Goal: Information Seeking & Learning: Check status

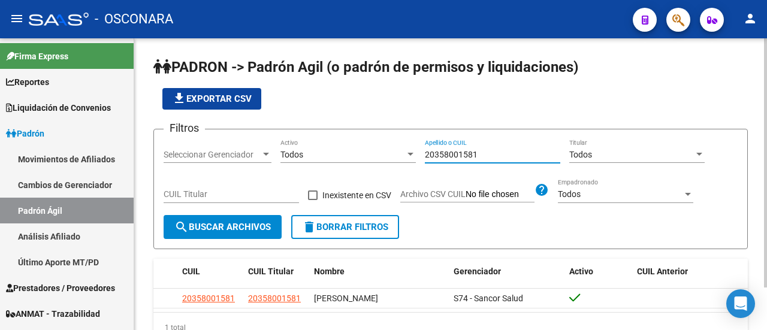
drag, startPoint x: 330, startPoint y: 159, endPoint x: 276, endPoint y: 162, distance: 54.0
click at [280, 161] on div "Filtros Seleccionar Gerenciador Seleccionar Gerenciador Todos Activo 2035800158…" at bounding box center [451, 177] width 574 height 76
paste input "7371802245"
type input "27371802245"
click at [249, 237] on button "search Buscar Archivos" at bounding box center [223, 227] width 118 height 24
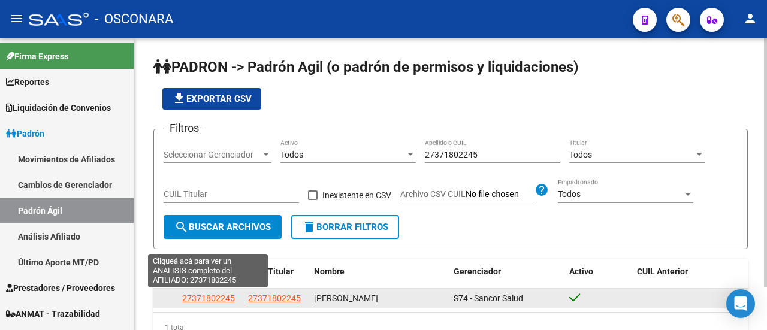
click at [206, 297] on span "27371802245" at bounding box center [208, 299] width 53 height 10
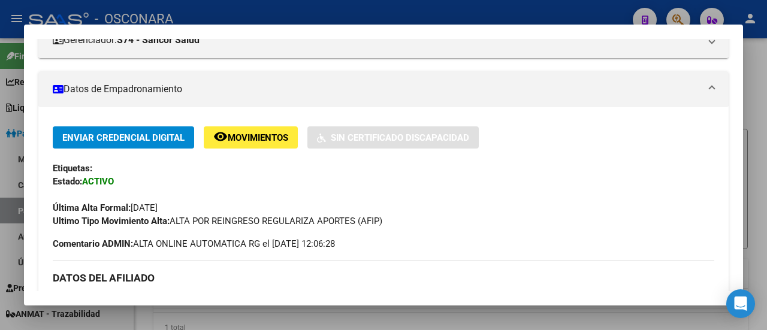
scroll to position [180, 0]
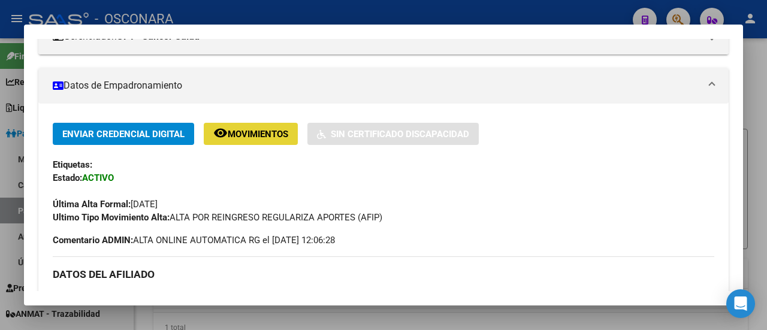
click at [256, 132] on span "Movimientos" at bounding box center [258, 134] width 61 height 11
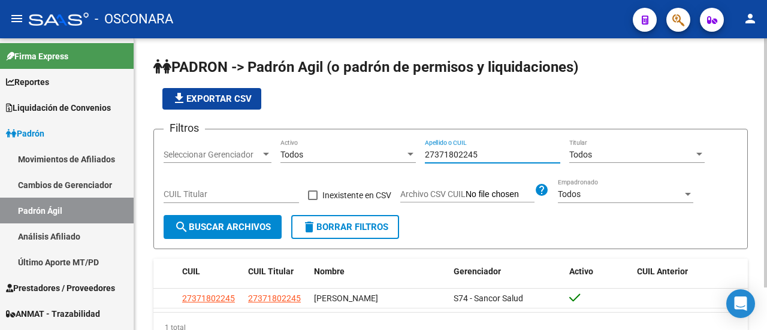
drag, startPoint x: 484, startPoint y: 154, endPoint x: 370, endPoint y: 157, distance: 114.5
click at [370, 157] on div "Filtros Seleccionar Gerenciador Seleccionar Gerenciador Todos Activo 2737180224…" at bounding box center [451, 177] width 574 height 76
paste input "031709927"
click at [244, 238] on button "search Buscar Archivos" at bounding box center [223, 227] width 118 height 24
drag, startPoint x: 498, startPoint y: 148, endPoint x: 382, endPoint y: 165, distance: 117.4
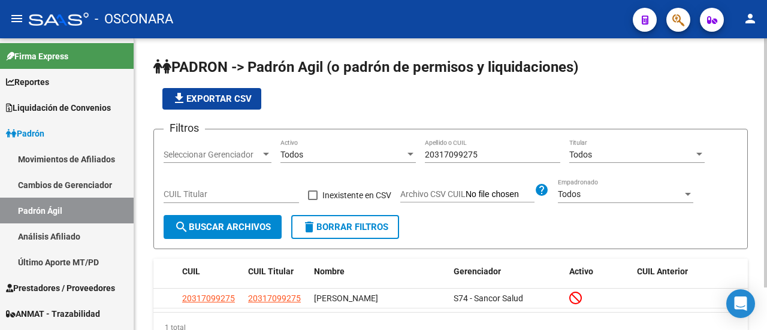
click at [383, 164] on div "Filtros Seleccionar Gerenciador Seleccionar Gerenciador Todos Activo 2031709927…" at bounding box center [451, 177] width 574 height 76
drag, startPoint x: 485, startPoint y: 158, endPoint x: 353, endPoint y: 186, distance: 134.1
click at [377, 173] on div "Filtros Seleccionar Gerenciador Seleccionar Gerenciador Todos Activo 2031709927…" at bounding box center [451, 177] width 574 height 76
paste input "278201938"
type input "20278201938"
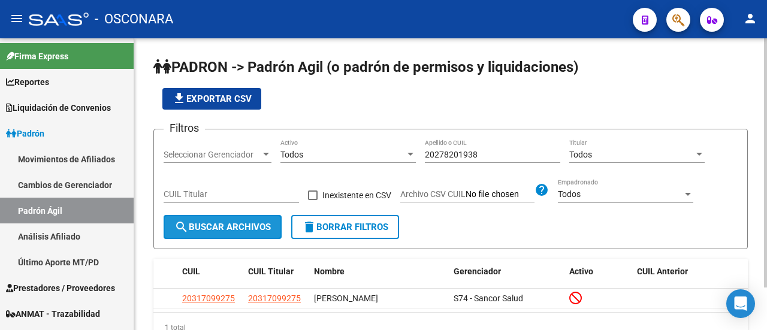
click at [221, 225] on span "search Buscar Archivos" at bounding box center [222, 227] width 96 height 11
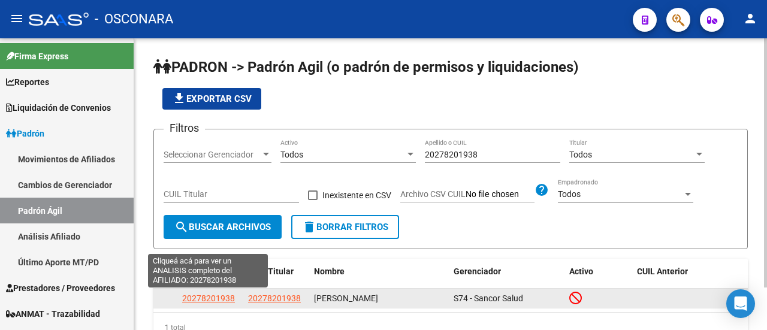
click at [192, 299] on span "20278201938" at bounding box center [208, 299] width 53 height 10
type textarea "20278201938"
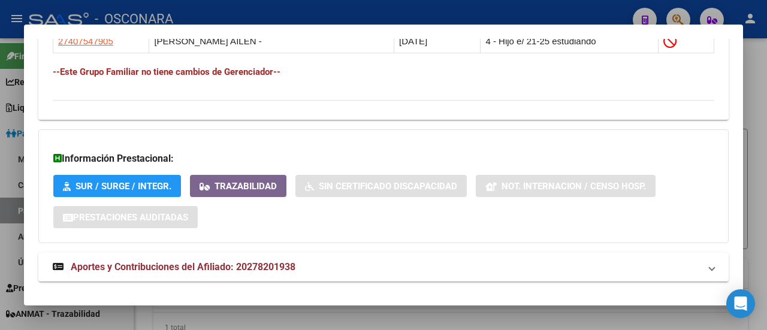
scroll to position [822, 0]
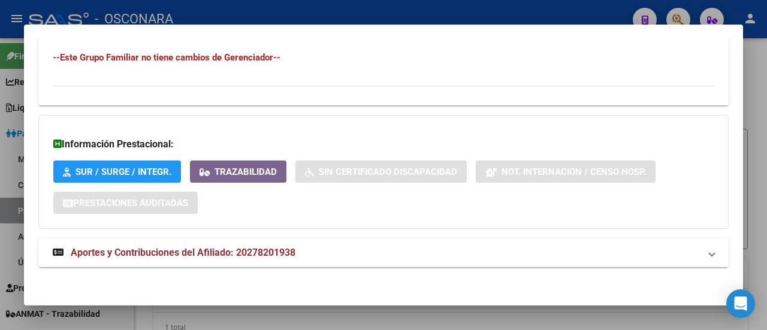
click at [274, 255] on span "Aportes y Contribuciones del Afiliado: 20278201938" at bounding box center [183, 252] width 225 height 11
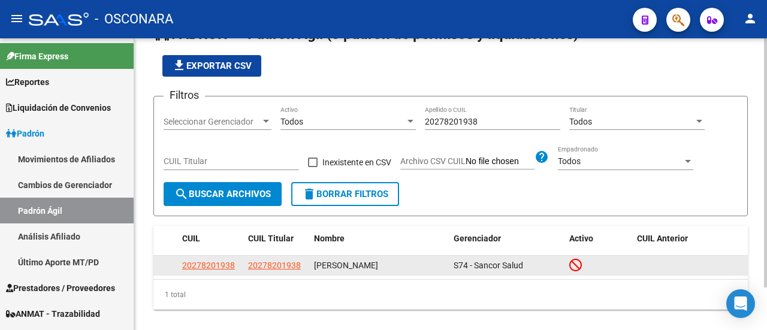
scroll to position [49, 0]
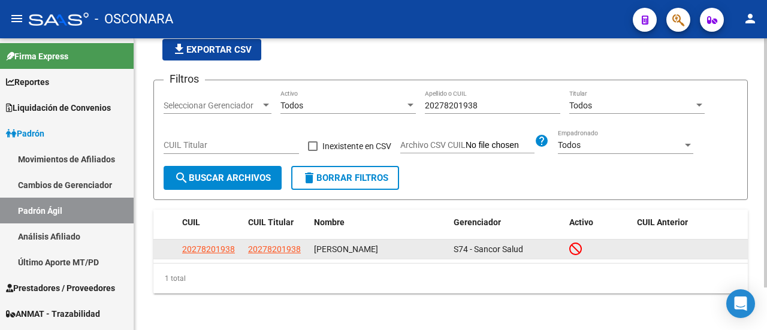
click at [225, 243] on app-link-go-to "20278201938" at bounding box center [208, 250] width 53 height 14
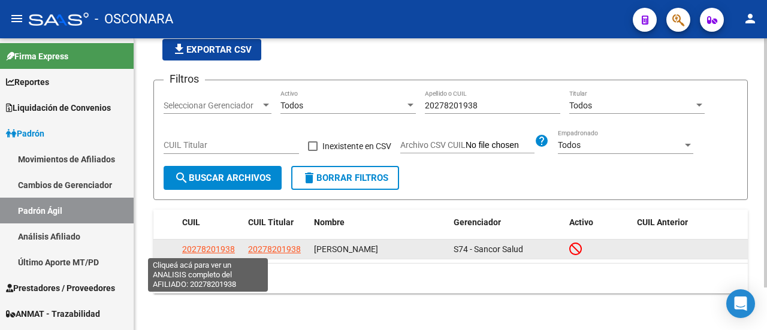
click at [230, 250] on span "20278201938" at bounding box center [208, 249] width 53 height 10
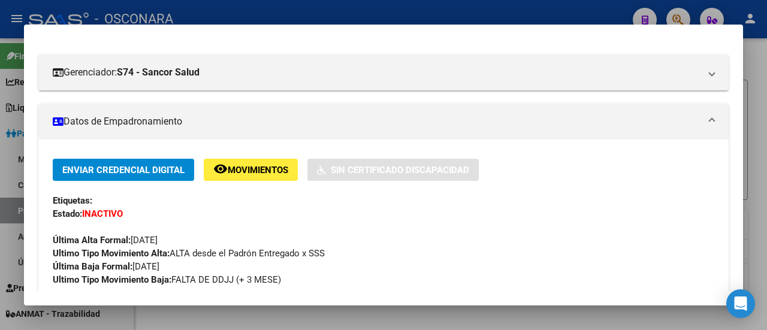
scroll to position [120, 0]
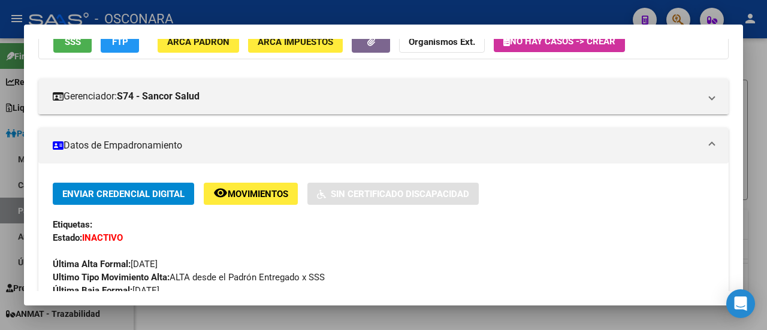
click at [265, 195] on span "Movimientos" at bounding box center [258, 194] width 61 height 11
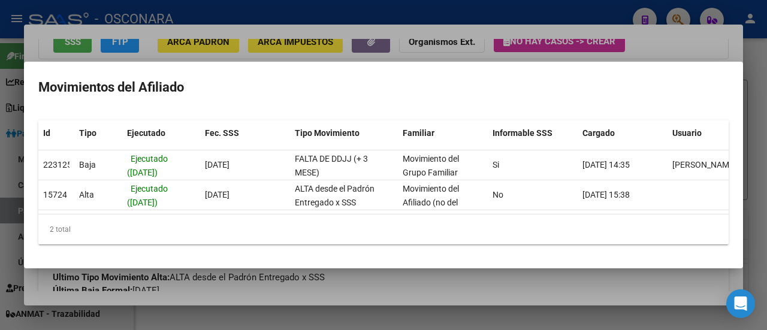
scroll to position [0, 29]
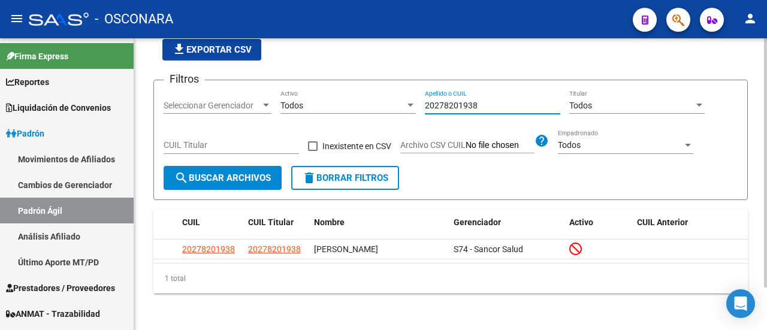
drag, startPoint x: 488, startPoint y: 110, endPoint x: 376, endPoint y: 108, distance: 111.4
click at [379, 108] on div "Filtros Seleccionar Gerenciador Seleccionar Gerenciador Todos Activo 2027820193…" at bounding box center [451, 128] width 574 height 76
click at [221, 181] on span "search Buscar Archivos" at bounding box center [222, 178] width 96 height 11
drag, startPoint x: 507, startPoint y: 100, endPoint x: 364, endPoint y: 103, distance: 143.2
click at [364, 103] on div "Filtros Seleccionar Gerenciador Seleccionar Gerenciador Todos Activo 2027820193…" at bounding box center [451, 128] width 574 height 76
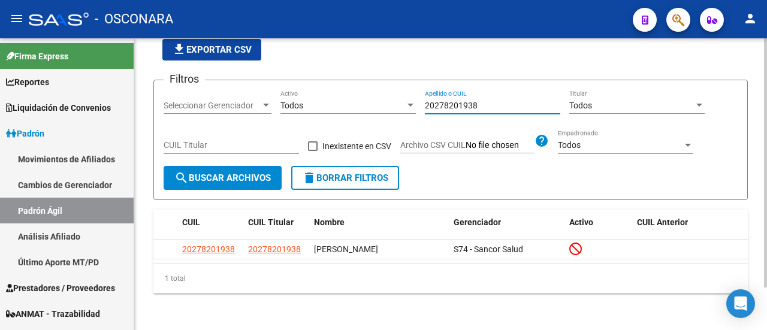
paste input "440227512"
type input "20440227512"
click at [217, 155] on div "CUIL Titular" at bounding box center [231, 147] width 135 height 34
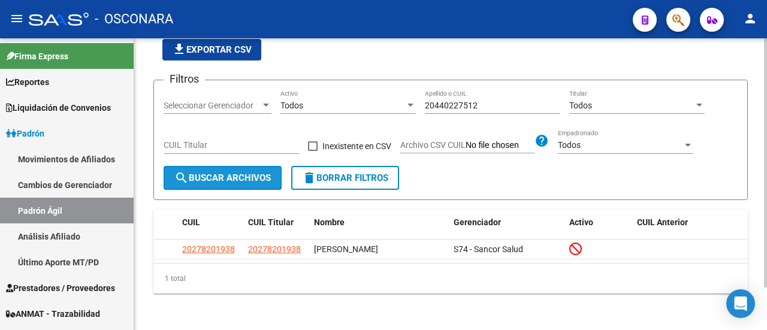
click at [219, 168] on button "search Buscar Archivos" at bounding box center [223, 178] width 118 height 24
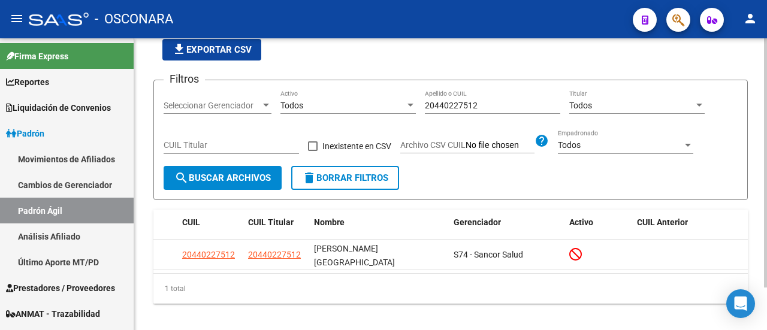
drag, startPoint x: 438, startPoint y: 116, endPoint x: 428, endPoint y: 116, distance: 10.2
click at [428, 116] on div "20440227512 Apellido o CUIL" at bounding box center [492, 107] width 135 height 34
click at [482, 106] on input "20440227512" at bounding box center [492, 106] width 135 height 10
drag, startPoint x: 482, startPoint y: 106, endPoint x: 413, endPoint y: 108, distance: 69.5
click at [413, 108] on div "Filtros Seleccionar Gerenciador Seleccionar Gerenciador Todos Activo 2044022751…" at bounding box center [451, 128] width 574 height 76
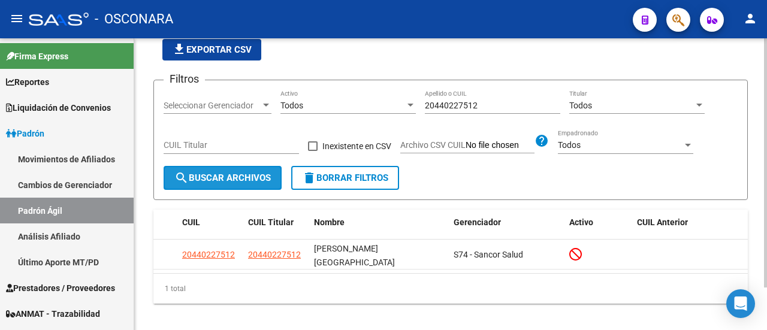
click at [242, 176] on span "search Buscar Archivos" at bounding box center [222, 178] width 96 height 11
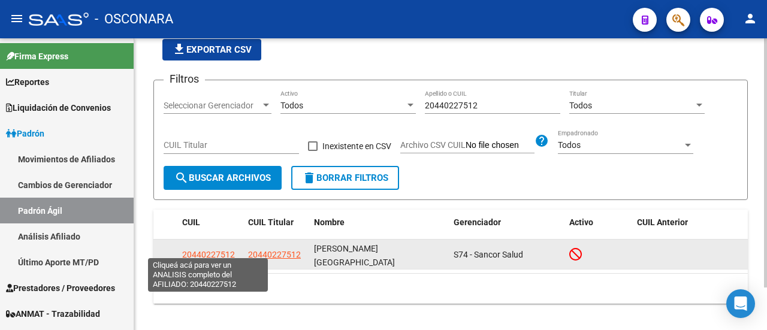
click at [214, 250] on span "20440227512" at bounding box center [208, 255] width 53 height 10
type textarea "20440227512"
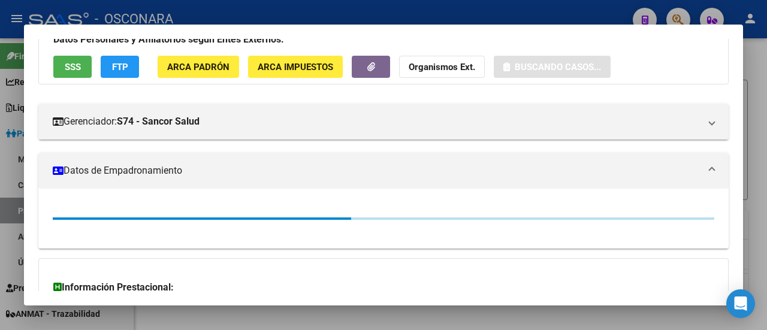
scroll to position [120, 0]
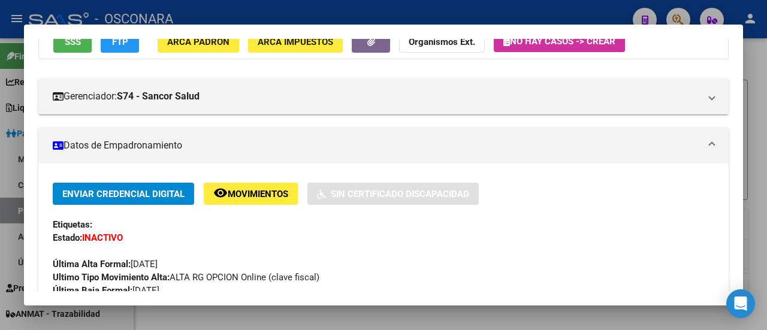
click at [265, 194] on span "Movimientos" at bounding box center [258, 194] width 61 height 11
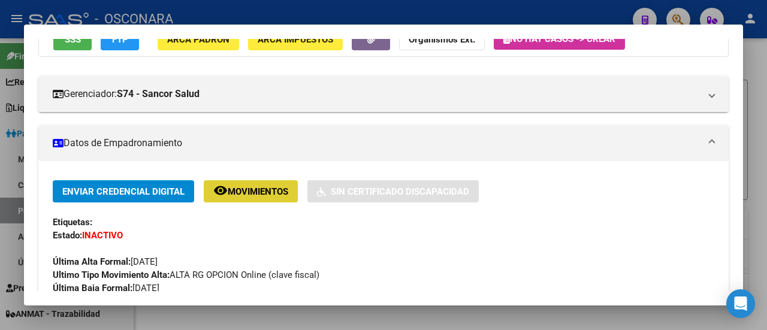
scroll to position [0, 0]
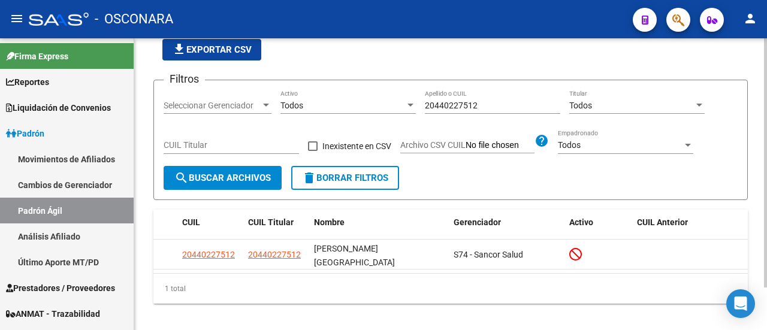
drag, startPoint x: 490, startPoint y: 111, endPoint x: 433, endPoint y: 107, distance: 57.6
click at [428, 107] on div "20440227512 Apellido o CUIL" at bounding box center [492, 102] width 135 height 24
drag, startPoint x: 484, startPoint y: 110, endPoint x: 334, endPoint y: 96, distance: 150.4
click at [334, 96] on div "Filtros Seleccionar Gerenciador Seleccionar Gerenciador Todos Activo 2044022751…" at bounding box center [451, 128] width 574 height 76
drag, startPoint x: 334, startPoint y: 96, endPoint x: 321, endPoint y: 102, distance: 14.5
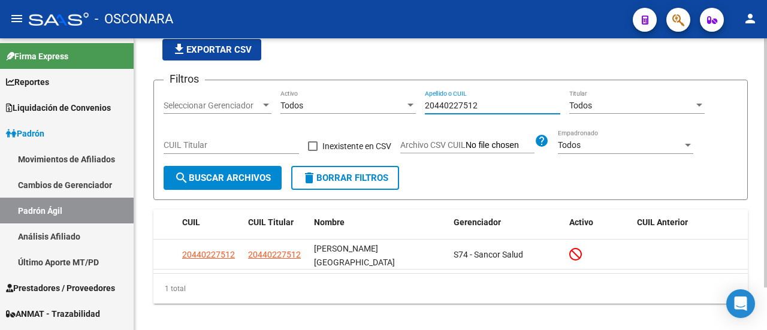
click at [321, 102] on div "Todos Activo" at bounding box center [347, 102] width 135 height 24
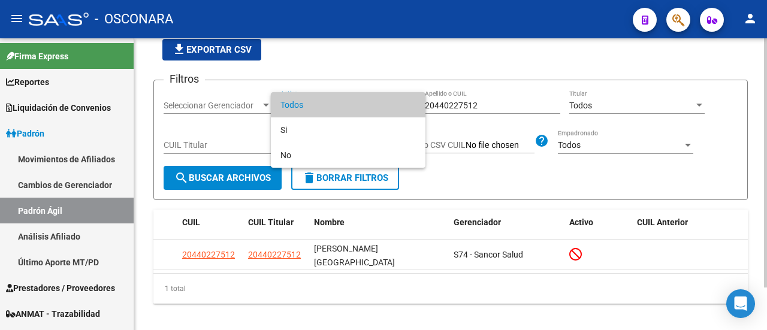
click at [504, 101] on div at bounding box center [383, 165] width 767 height 330
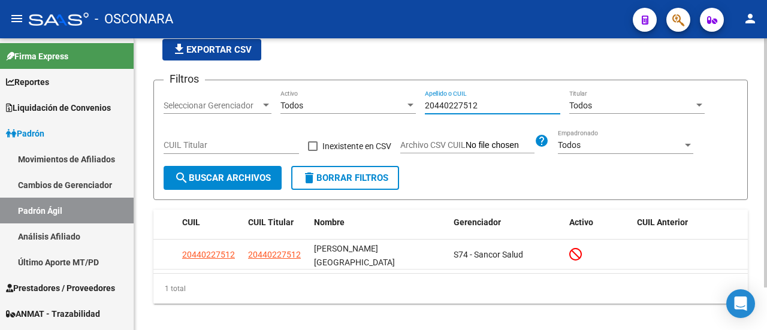
drag, startPoint x: 498, startPoint y: 106, endPoint x: 410, endPoint y: 105, distance: 88.7
click at [413, 105] on div "Filtros Seleccionar Gerenciador Seleccionar Gerenciador Todos Activo 2044022751…" at bounding box center [451, 128] width 574 height 76
paste input "7371802245"
type input "27371802245"
click at [238, 177] on span "search Buscar Archivos" at bounding box center [222, 178] width 96 height 11
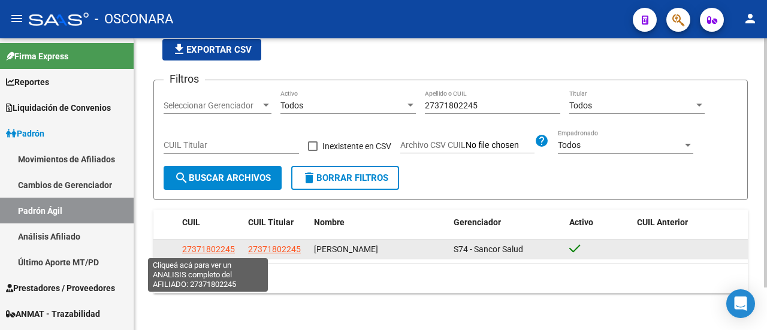
click at [231, 252] on span "27371802245" at bounding box center [208, 249] width 53 height 10
type textarea "27371802245"
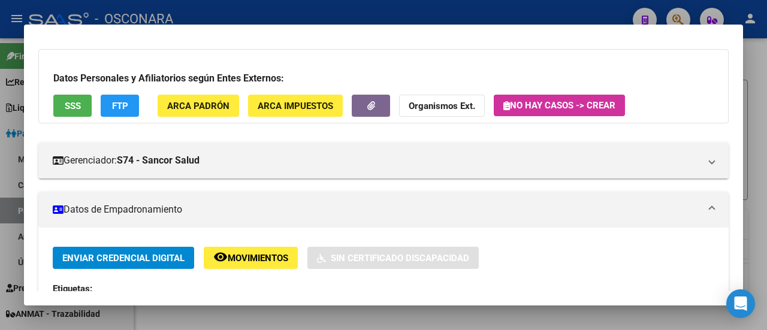
scroll to position [120, 0]
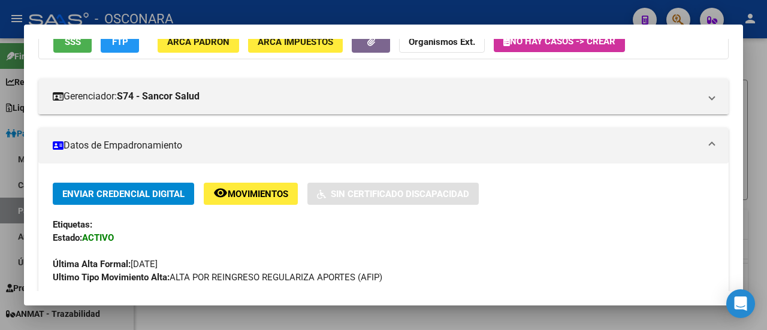
click at [234, 183] on button "remove_red_eye Movimientos" at bounding box center [251, 194] width 94 height 22
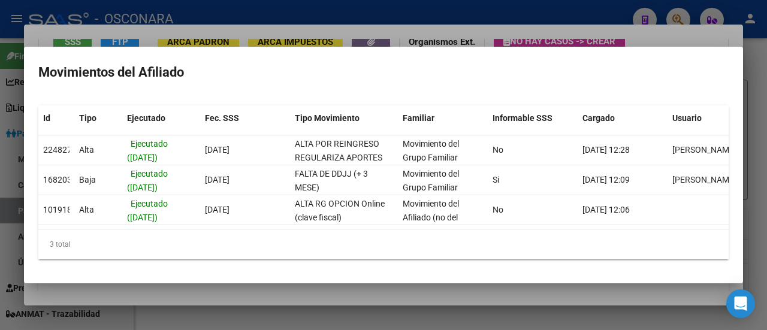
scroll to position [0, 1]
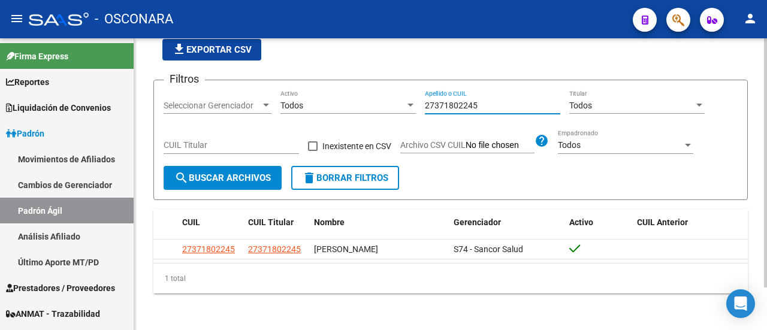
drag, startPoint x: 489, startPoint y: 106, endPoint x: 355, endPoint y: 103, distance: 134.8
click at [361, 103] on div "Filtros Seleccionar Gerenciador Seleccionar Gerenciador Todos Activo 2737180224…" at bounding box center [451, 128] width 574 height 76
paste input "409613646"
type input "27409613646"
click at [240, 177] on span "search Buscar Archivos" at bounding box center [222, 178] width 96 height 11
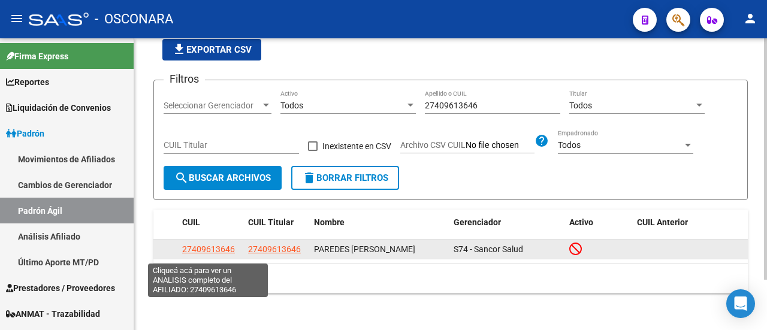
click at [216, 251] on span "27409613646" at bounding box center [208, 249] width 53 height 10
type textarea "27409613646"
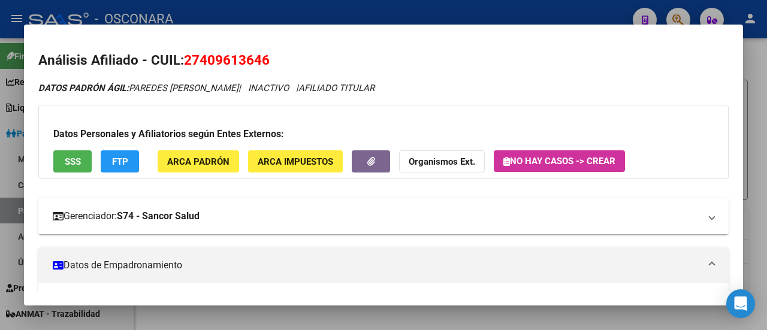
scroll to position [180, 0]
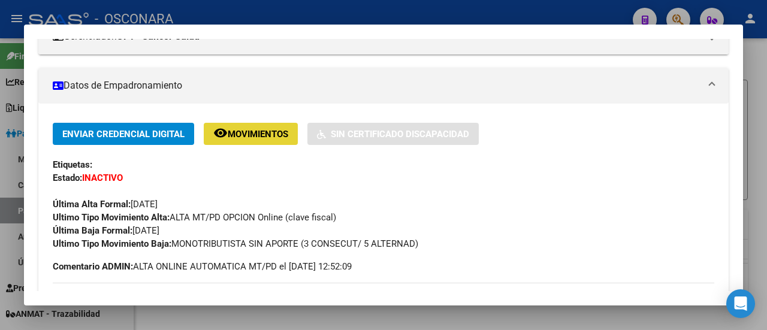
click at [249, 129] on span "Movimientos" at bounding box center [258, 134] width 61 height 11
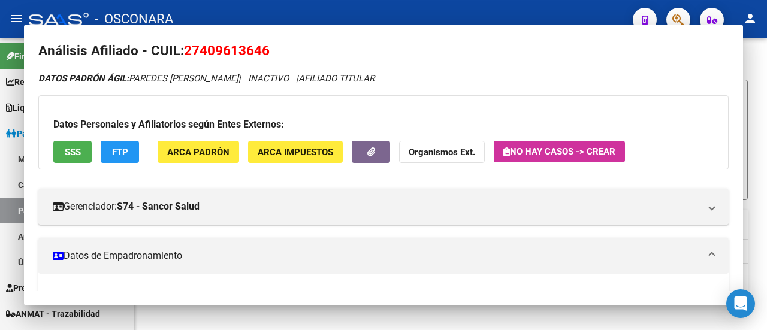
scroll to position [0, 0]
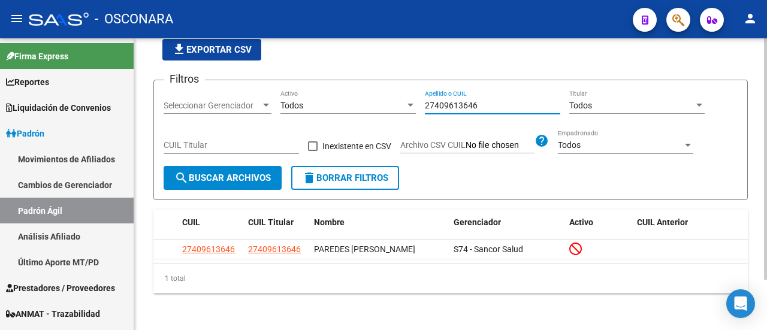
drag, startPoint x: 491, startPoint y: 104, endPoint x: 341, endPoint y: 110, distance: 149.3
click at [345, 109] on div "Filtros Seleccionar Gerenciador Seleccionar Gerenciador Todos Activo 2740961364…" at bounding box center [451, 128] width 574 height 76
paste input "0295008459"
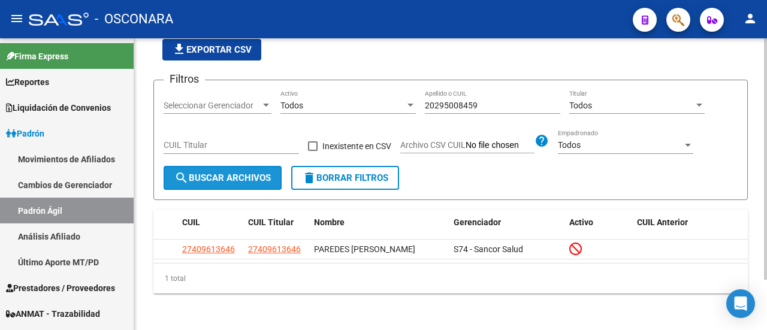
click at [214, 182] on span "search Buscar Archivos" at bounding box center [222, 178] width 96 height 11
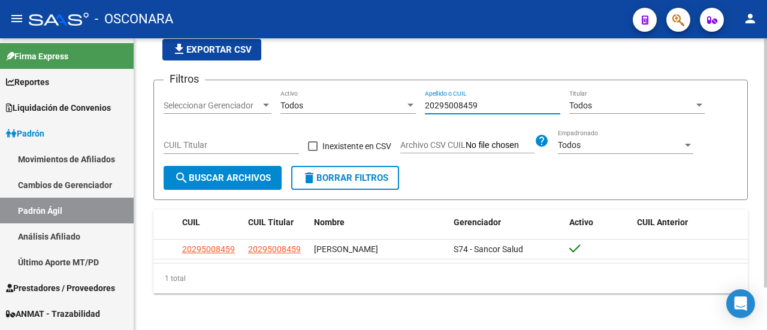
drag, startPoint x: 491, startPoint y: 107, endPoint x: 331, endPoint y: 106, distance: 160.6
click at [338, 106] on div "Filtros Seleccionar Gerenciador Seleccionar Gerenciador Todos Activo 2029500845…" at bounding box center [451, 128] width 574 height 76
paste input "89565915"
type input "20289565915"
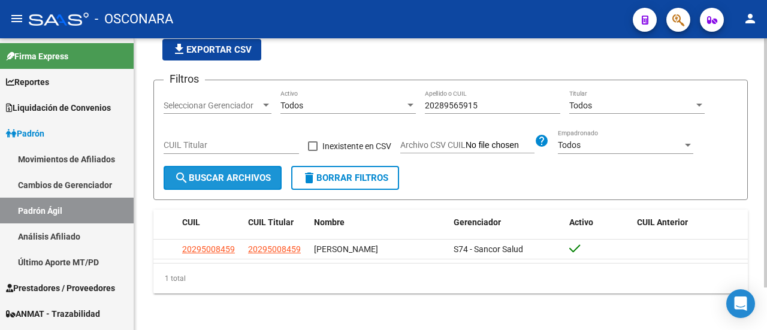
click at [232, 180] on span "search Buscar Archivos" at bounding box center [222, 178] width 96 height 11
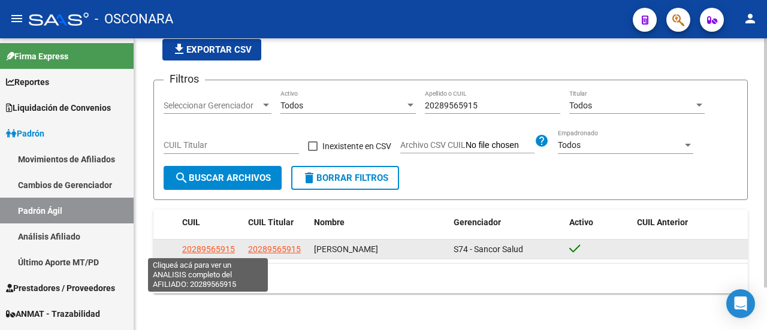
click at [217, 246] on span "20289565915" at bounding box center [208, 249] width 53 height 10
type textarea "20289565915"
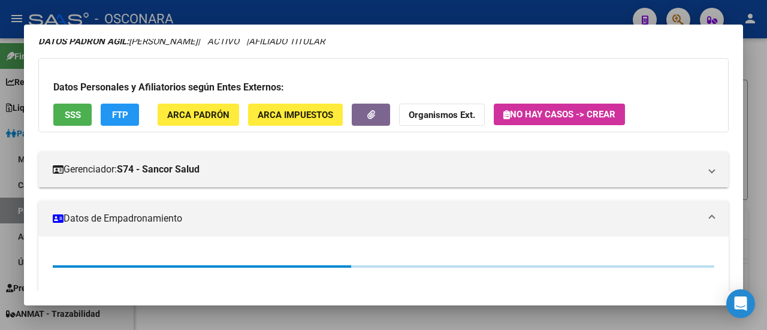
scroll to position [180, 0]
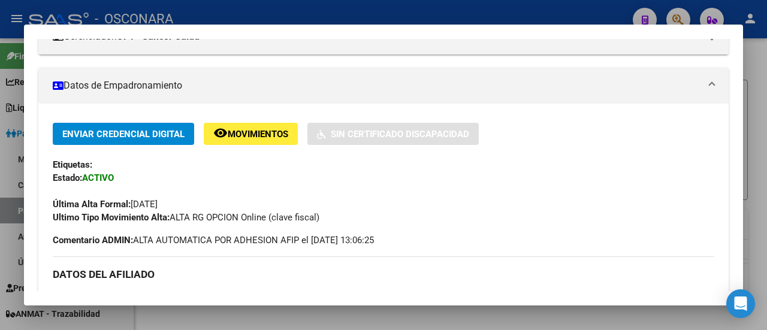
click at [270, 130] on span "Movimientos" at bounding box center [258, 134] width 61 height 11
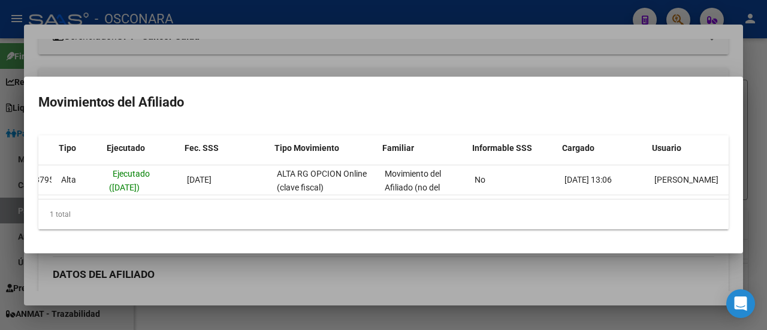
scroll to position [0, 29]
